Goal: Information Seeking & Learning: Learn about a topic

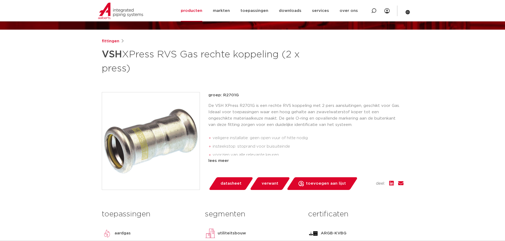
scroll to position [53, 0]
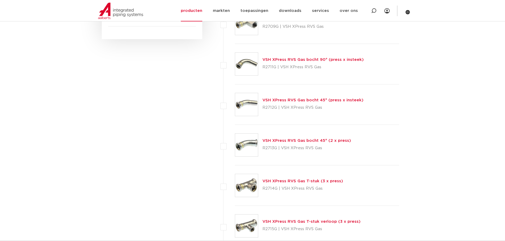
scroll to position [371, 0]
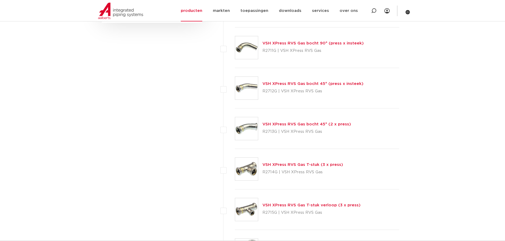
click at [289, 164] on link "VSH XPress RVS Gas T-stuk (3 x press)" at bounding box center [302, 165] width 81 height 4
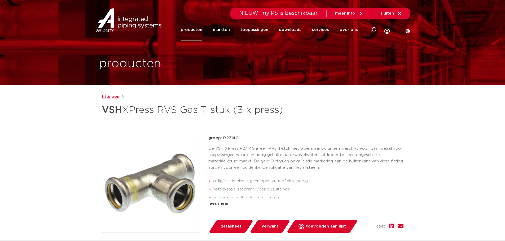
click at [108, 96] on link "fittingen" at bounding box center [110, 97] width 17 height 6
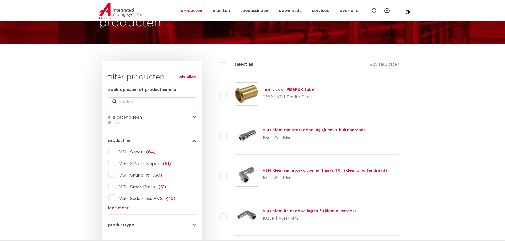
scroll to position [53, 0]
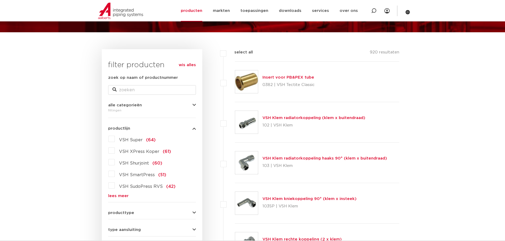
click at [131, 187] on span "VSH SudoPress RVS" at bounding box center [141, 187] width 44 height 4
click at [0, 0] on input "VSH SudoPress RVS (42)" at bounding box center [0, 0] width 0 height 0
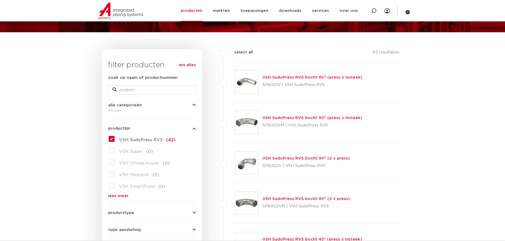
click at [115, 139] on label "VSH SudoPress RVS (42)" at bounding box center [145, 139] width 61 height 8
click at [0, 0] on input "VSH SudoPress RVS (42)" at bounding box center [0, 0] width 0 height 0
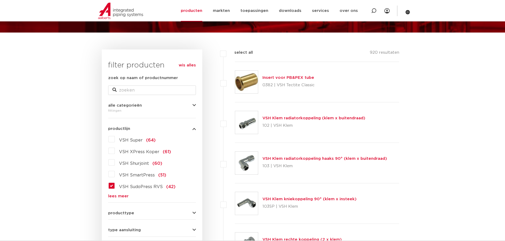
scroll to position [53, 0]
click at [115, 188] on label "VSH SudoPress RVS (42)" at bounding box center [145, 186] width 61 height 8
click at [0, 0] on input "VSH SudoPress RVS (42)" at bounding box center [0, 0] width 0 height 0
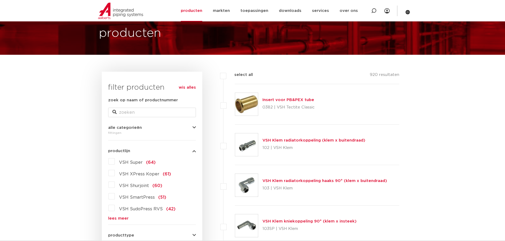
scroll to position [30, 0]
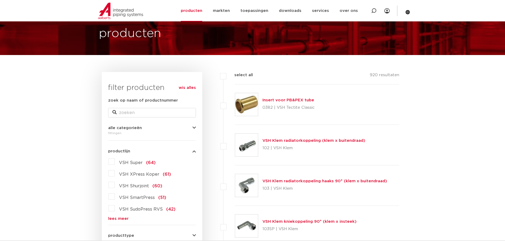
click at [123, 219] on link "lees meer" at bounding box center [152, 219] width 88 height 4
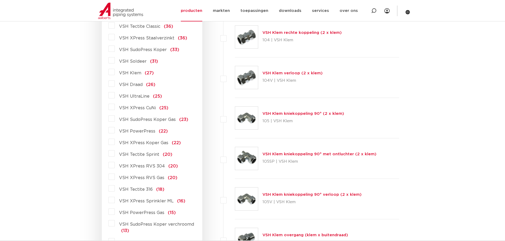
scroll to position [269, 0]
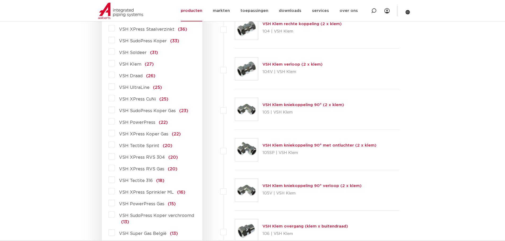
click at [157, 171] on span "VSH XPress RVS Gas" at bounding box center [141, 169] width 45 height 4
click at [0, 0] on input "VSH XPress RVS Gas (20)" at bounding box center [0, 0] width 0 height 0
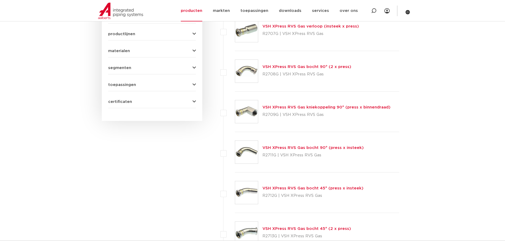
scroll to position [269, 0]
